Goal: Find specific page/section: Find specific page/section

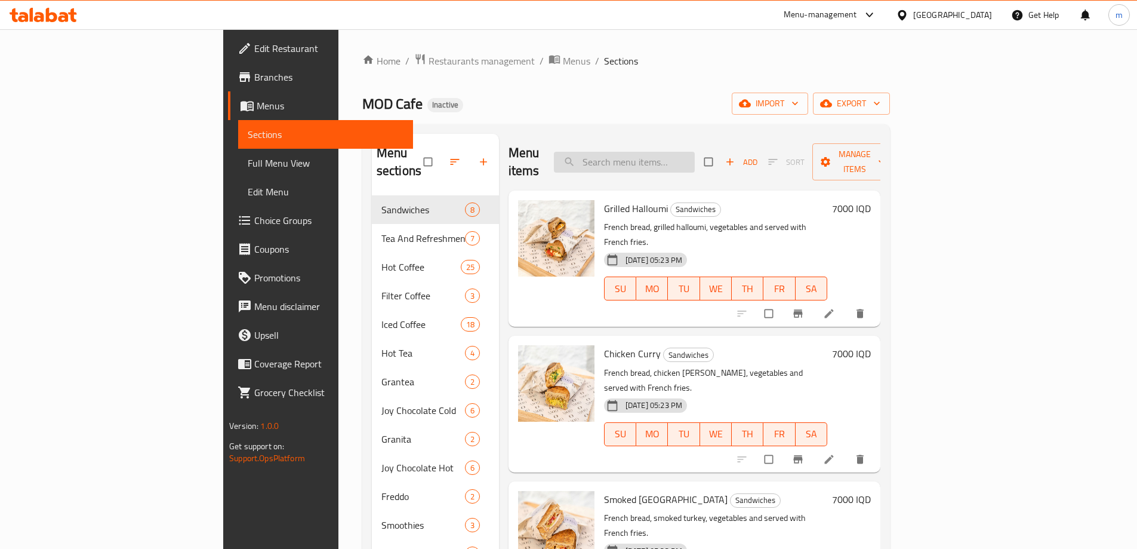
click at [695, 152] on input "search" at bounding box center [624, 162] width 141 height 21
click at [248, 156] on span "Full Menu View" at bounding box center [326, 163] width 156 height 14
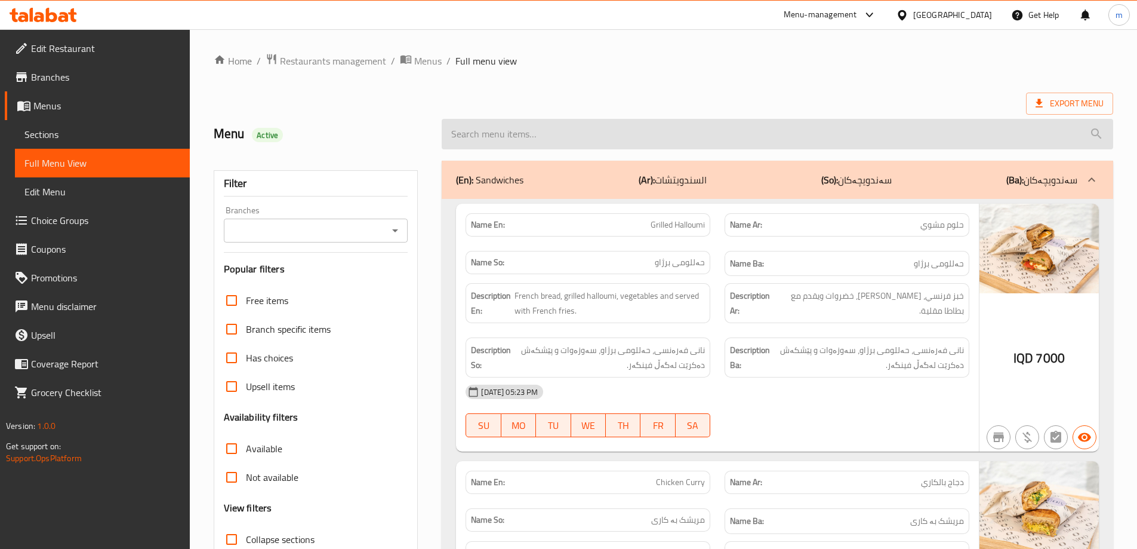
click at [470, 128] on input "search" at bounding box center [778, 134] width 672 height 30
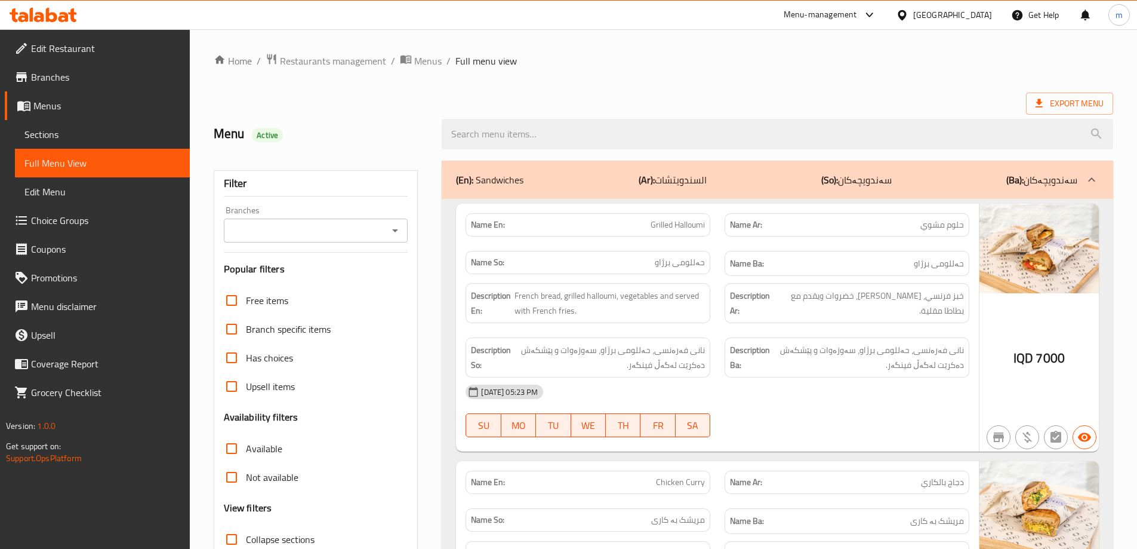
drag, startPoint x: 395, startPoint y: 224, endPoint x: 393, endPoint y: 239, distance: 15.6
click at [395, 225] on icon "Open" at bounding box center [395, 230] width 14 height 14
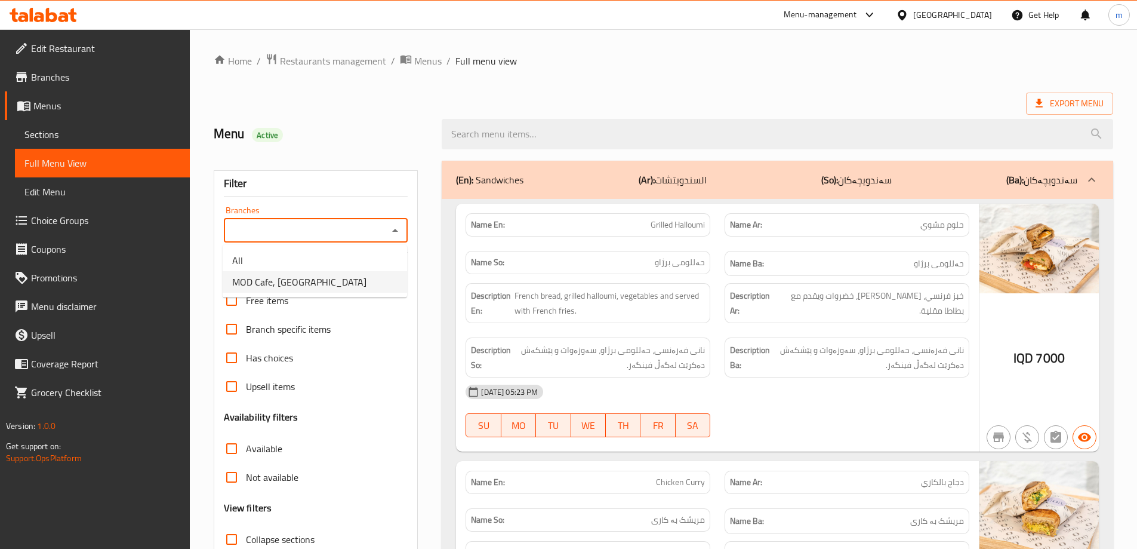
click at [370, 281] on li "MOD Cafe, English Village" at bounding box center [315, 281] width 184 height 21
type input "MOD Cafe, English Village"
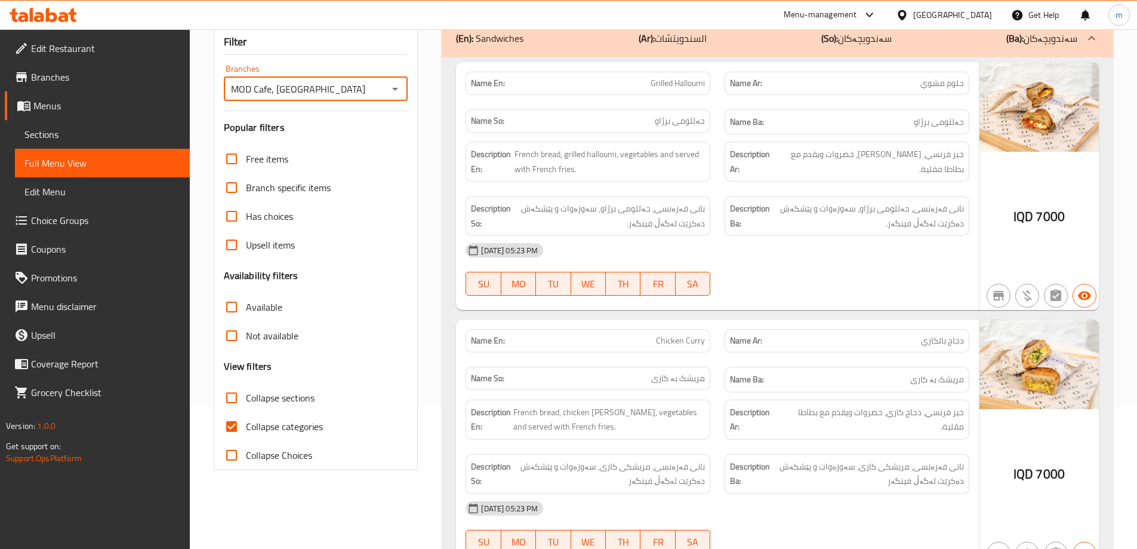
scroll to position [199, 0]
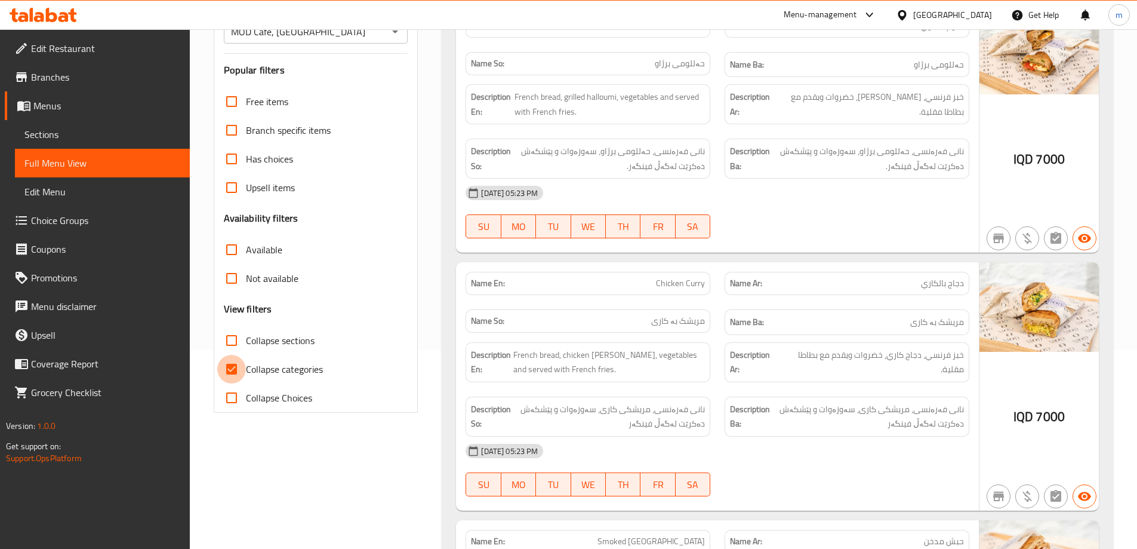
click at [231, 367] on input "Collapse categories" at bounding box center [231, 369] width 29 height 29
checkbox input "false"
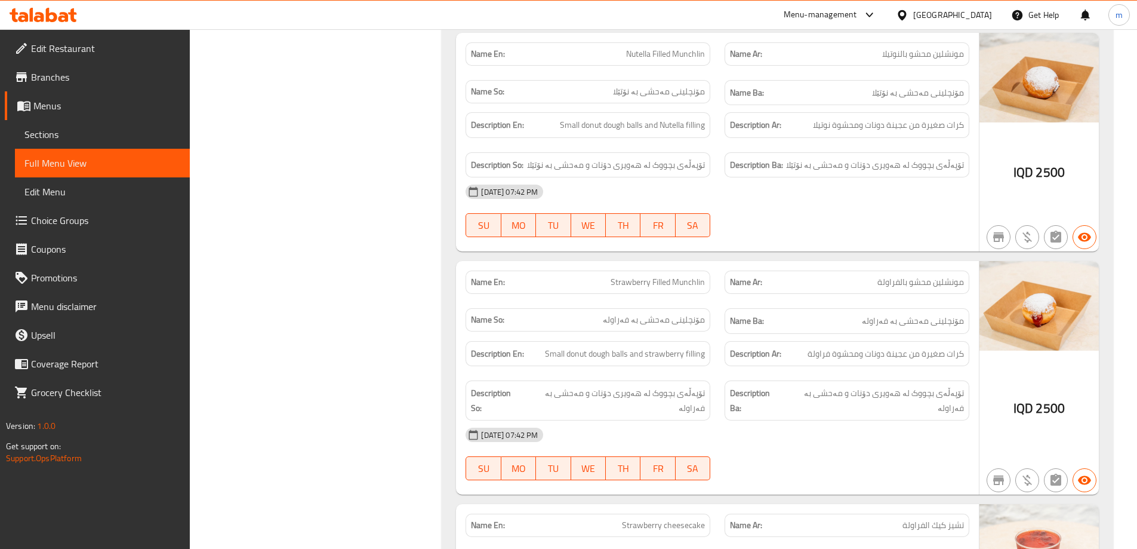
scroll to position [38100, 0]
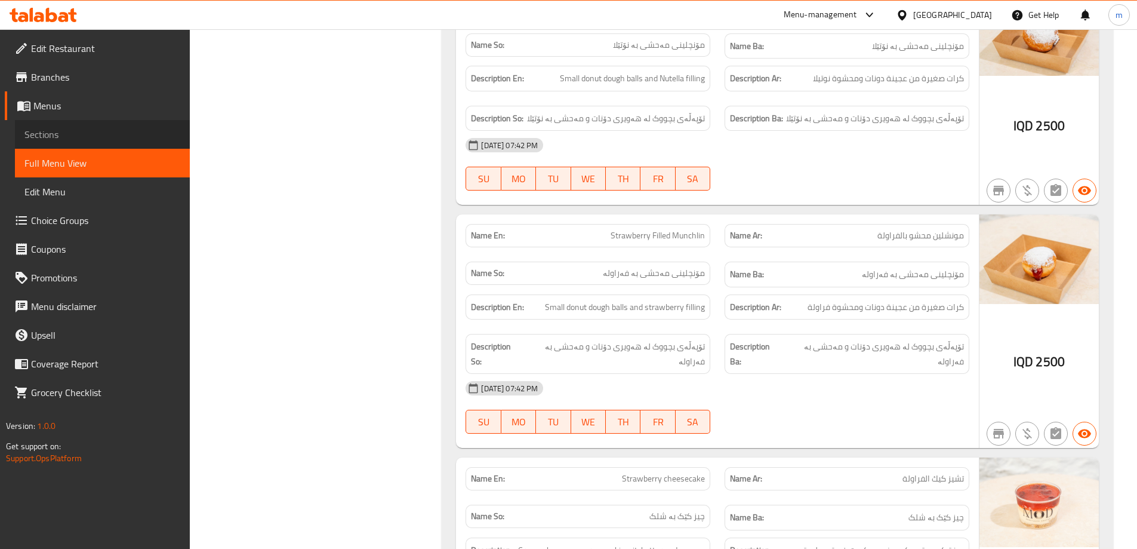
click at [116, 136] on span "Sections" at bounding box center [102, 134] width 156 height 14
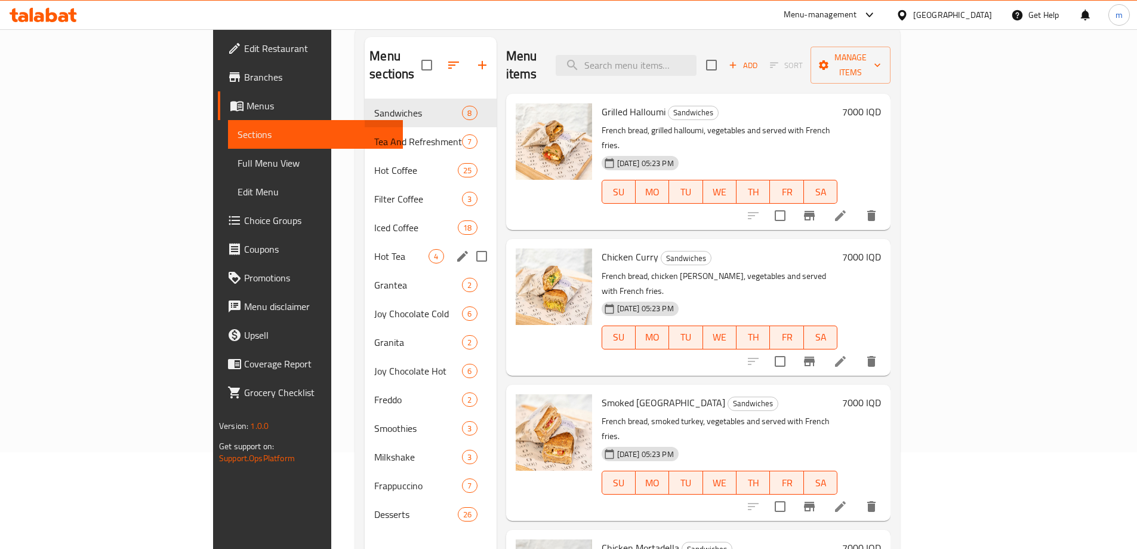
scroll to position [67, 0]
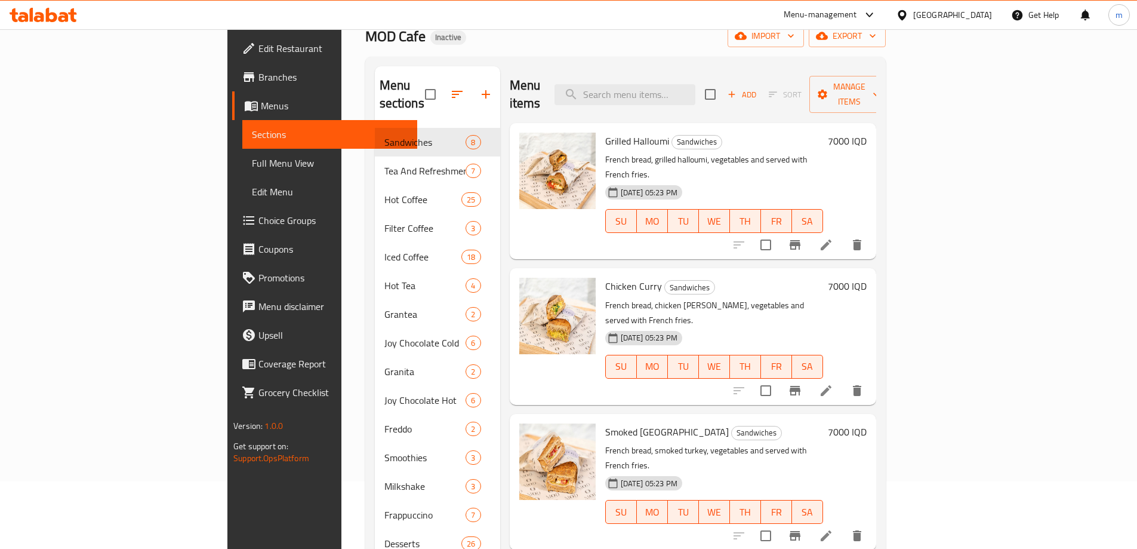
click at [232, 34] on link "Edit Restaurant" at bounding box center [324, 48] width 185 height 29
